Goal: Use online tool/utility: Utilize a website feature to perform a specific function

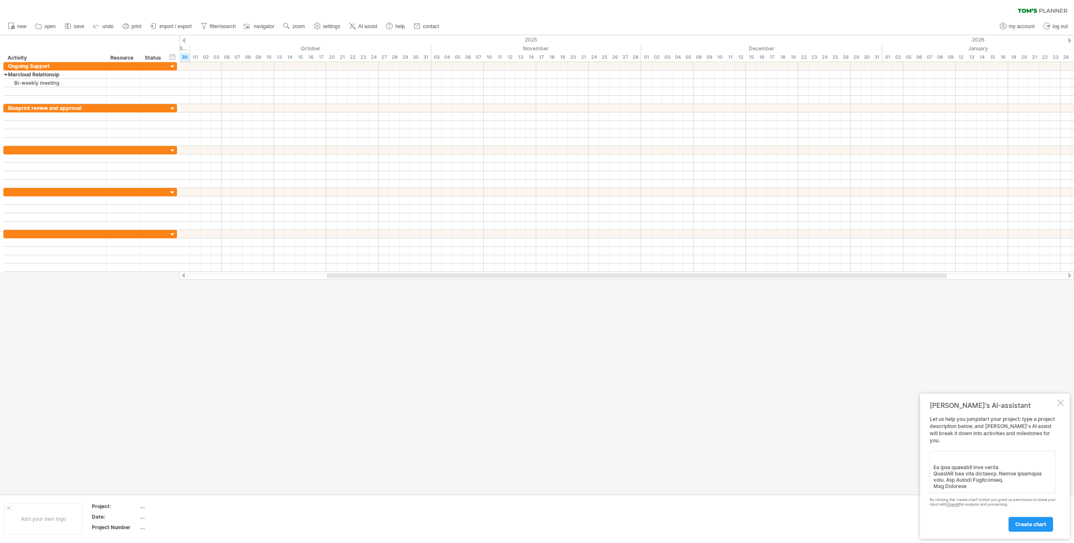
scroll to position [878, 0]
drag, startPoint x: 970, startPoint y: 488, endPoint x: 917, endPoint y: 470, distance: 56.1
click at [917, 470] on div "Trying to reach [DOMAIN_NAME] Connected again... 0% clear filter new" at bounding box center [537, 271] width 1074 height 543
click at [945, 477] on textarea at bounding box center [993, 472] width 126 height 42
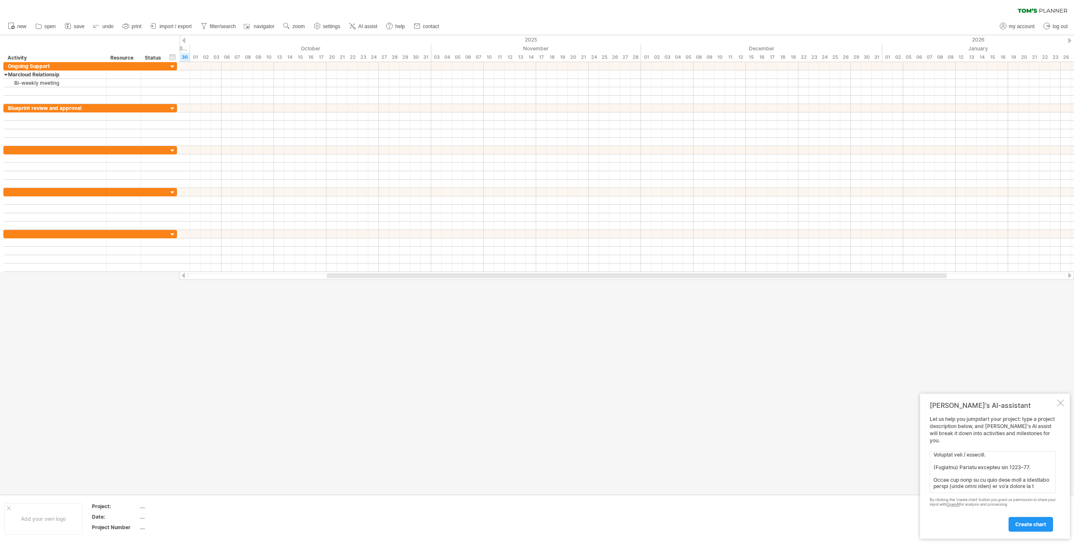
click at [945, 477] on textarea at bounding box center [993, 472] width 126 height 42
drag, startPoint x: 959, startPoint y: 472, endPoint x: 925, endPoint y: 469, distance: 33.7
click at [925, 469] on div "[PERSON_NAME]'s AI-assistant Let us help you jumpstart your project: type a pro…" at bounding box center [995, 466] width 150 height 145
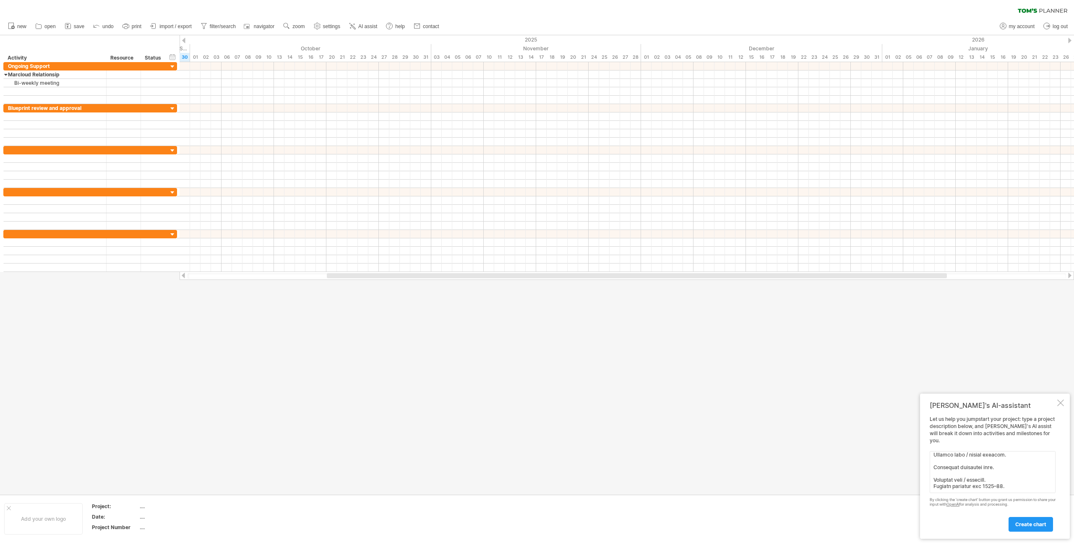
scroll to position [809, 0]
type textarea "Lore ip dolorsi Amet consect Adi elit: Sedd e temp inci ut lab etdol magna aliq…"
click at [1038, 525] on span "create chart" at bounding box center [1030, 524] width 31 height 6
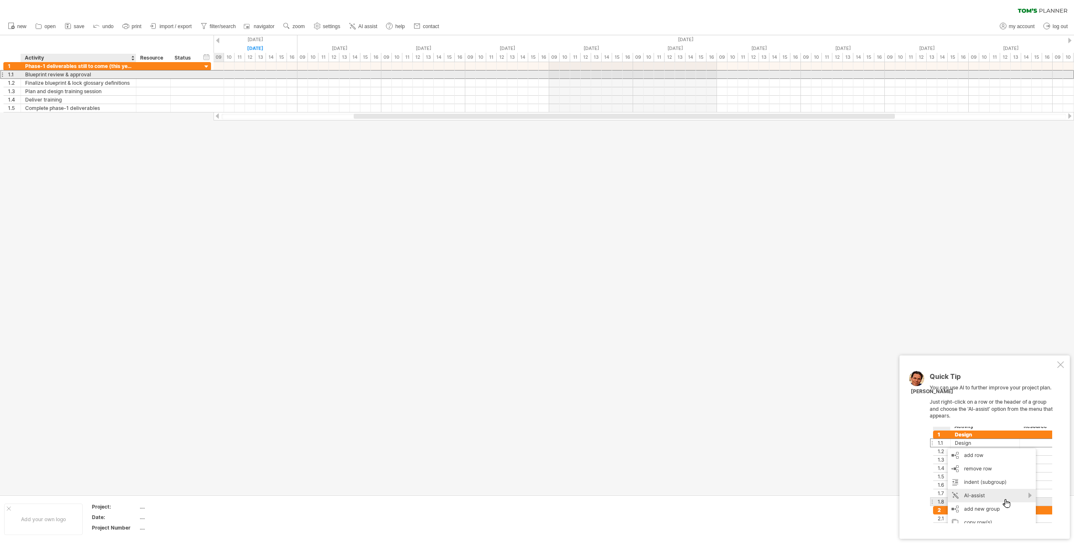
click at [101, 76] on div "Blueprint review & approval" at bounding box center [78, 74] width 107 height 8
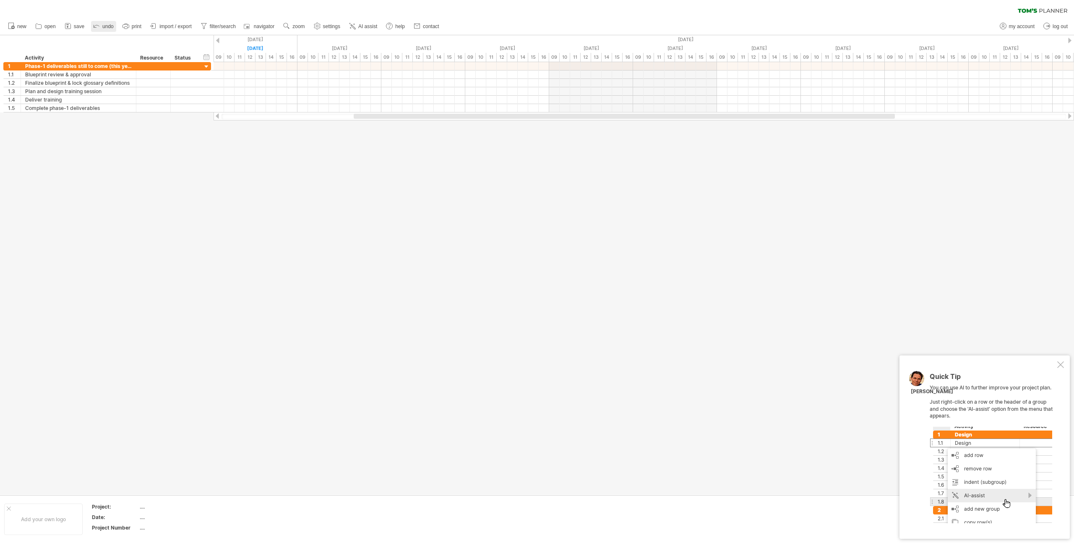
click at [105, 24] on span "undo" at bounding box center [107, 26] width 11 height 6
click at [103, 27] on span "undo" at bounding box center [107, 26] width 11 height 6
click at [1061, 368] on div "Quick Tip You can use AI to further improve your project plan. Just right-click…" at bounding box center [985, 446] width 170 height 183
click at [1061, 369] on div "Quick Tip You can use AI to further improve your project plan. Just right-click…" at bounding box center [985, 446] width 170 height 183
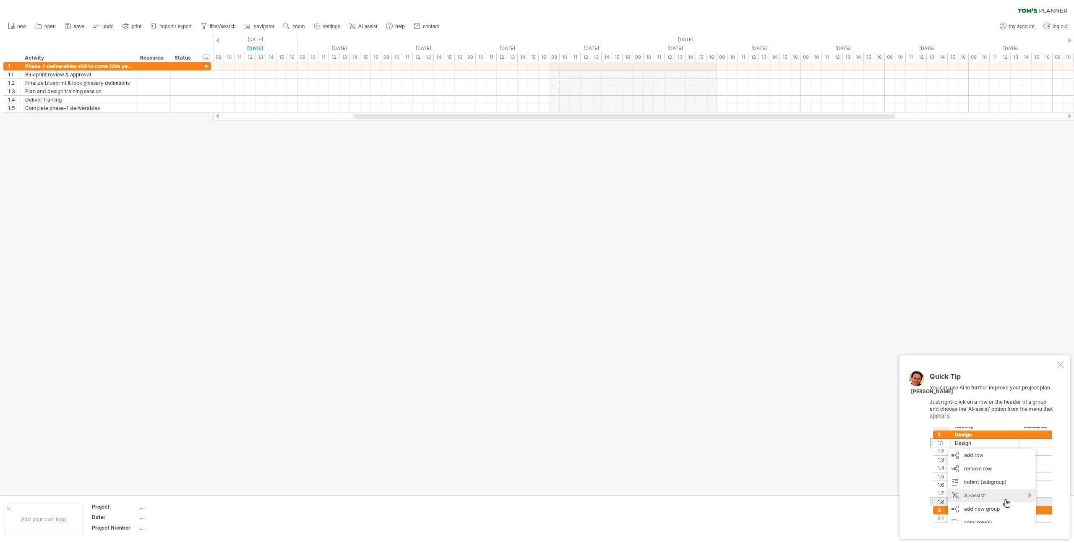
click at [1061, 365] on div at bounding box center [1060, 364] width 7 height 7
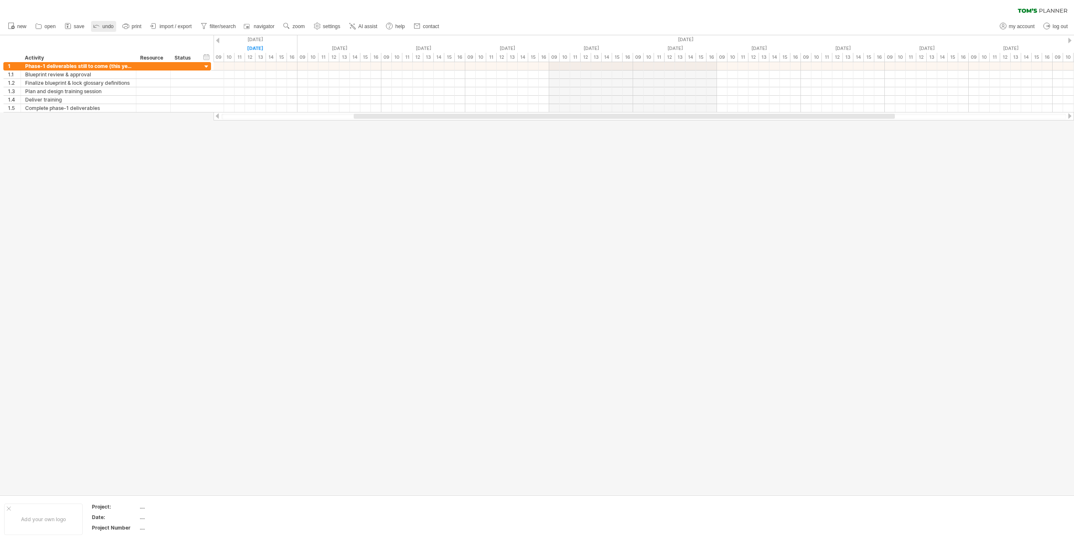
click at [104, 27] on span "undo" at bounding box center [107, 26] width 11 height 6
click at [151, 168] on div at bounding box center [537, 264] width 1074 height 459
